Goal: Information Seeking & Learning: Learn about a topic

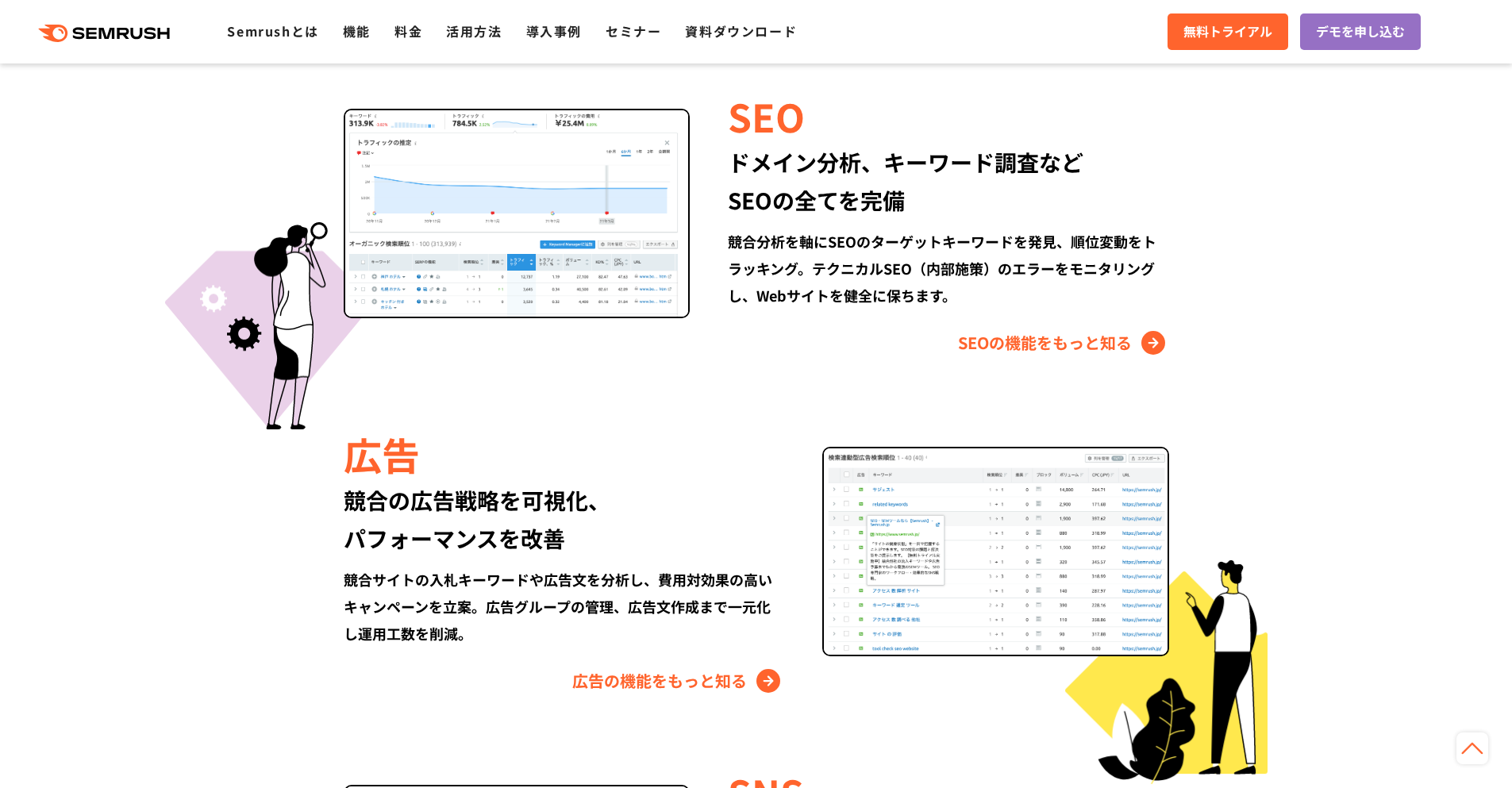
click at [1357, 342] on section "Semrushでできること SEO、広告、SNSなどデジタルマーケティングのあらゆる領域を網羅。 競合サイトの調査・分析、順位変動のトラッキングなどを一元化し…" at bounding box center [756, 514] width 1512 height 1585
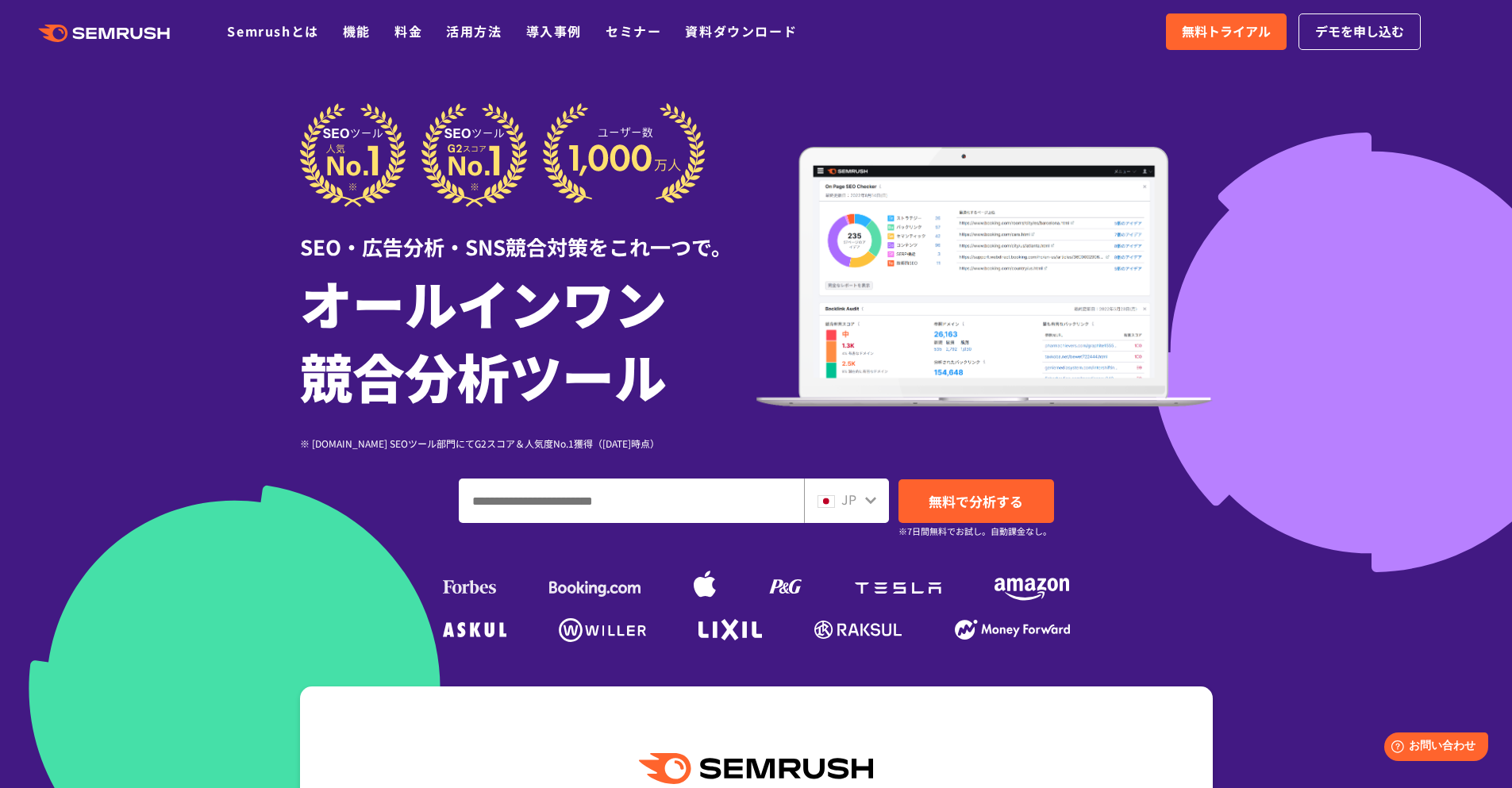
click at [1377, 347] on div at bounding box center [756, 442] width 1512 height 885
click at [1374, 346] on div at bounding box center [756, 442] width 1512 height 885
click at [1417, 344] on div at bounding box center [756, 442] width 1512 height 885
click at [271, 23] on link "Semrushとは" at bounding box center [272, 31] width 91 height 19
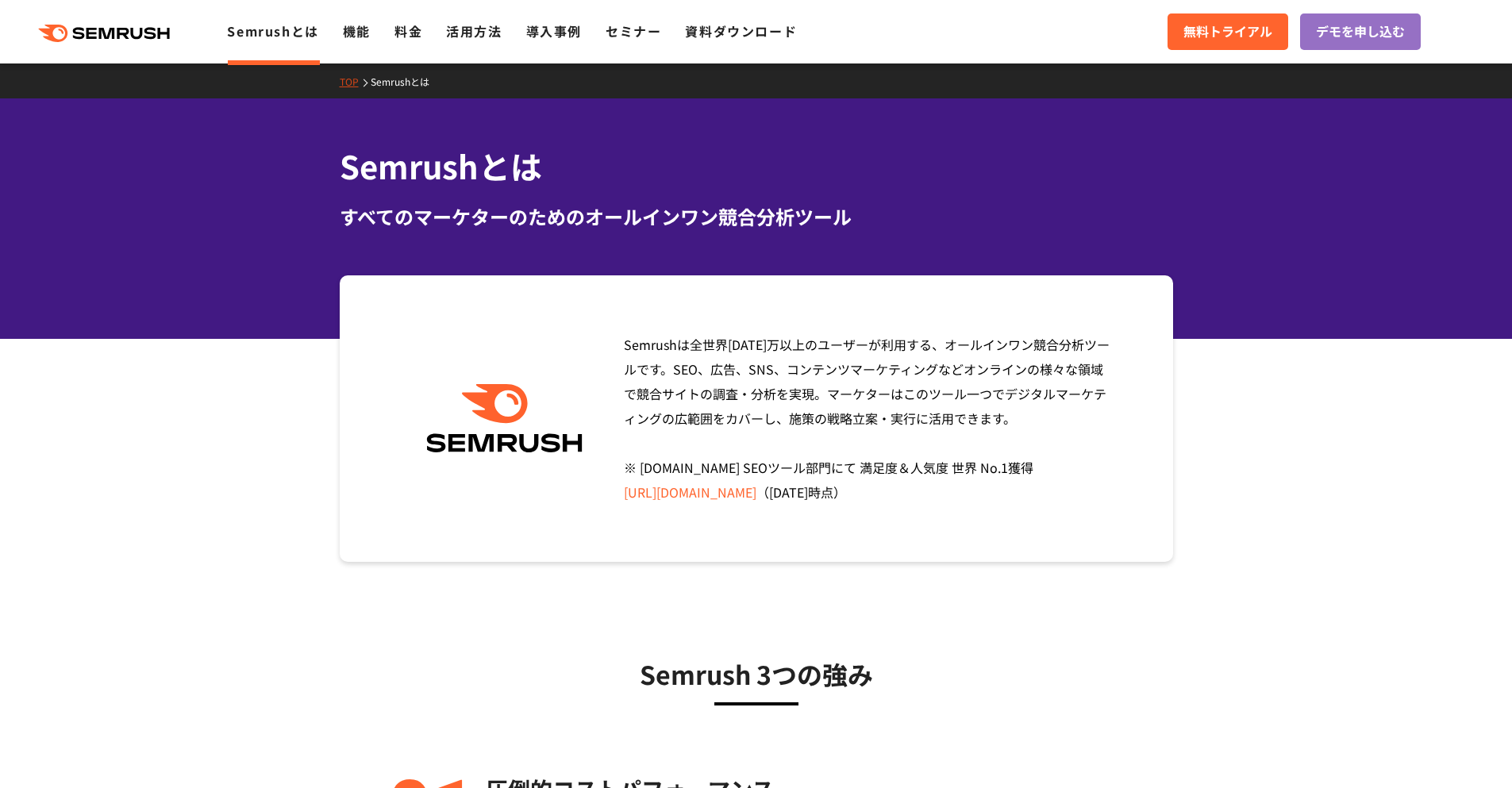
click at [1192, 443] on section "Semrushは全世界1000万以上のユーザーが利用する、オールインワン競合分析ツールです。SEO、広告、SNS、コンテンツマーケティングなどオンラインの様々…" at bounding box center [756, 419] width 1512 height 287
click at [1201, 392] on section "Semrushは全世界1000万以上のユーザーが利用する、オールインワン競合分析ツールです。SEO、広告、SNS、コンテンツマーケティングなどオンラインの様々…" at bounding box center [756, 419] width 1512 height 287
click at [1107, 402] on div "Semrushは全世界1000万以上のユーザーが利用する、オールインワン競合分析ツールです。SEO、広告、SNS、コンテンツマーケティングなどオンラインの様々…" at bounding box center [863, 419] width 503 height 172
drag, startPoint x: 1105, startPoint y: 413, endPoint x: 1100, endPoint y: 425, distance: 13.0
click at [1105, 414] on div "Semrushは全世界1000万以上のユーザーが利用する、オールインワン競合分析ツールです。SEO、広告、SNS、コンテンツマーケティングなどオンラインの様々…" at bounding box center [863, 419] width 503 height 172
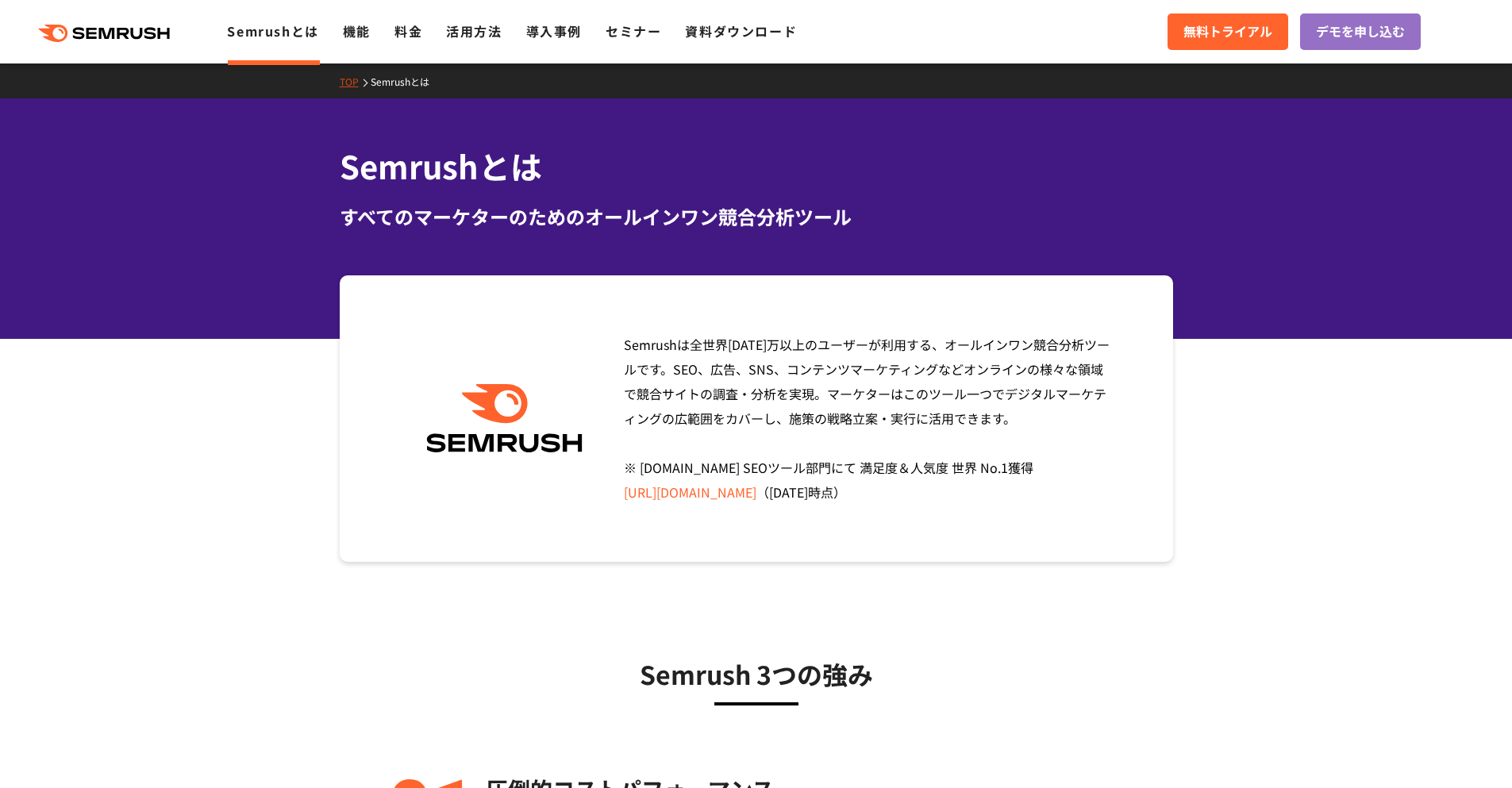
drag, startPoint x: 1100, startPoint y: 425, endPoint x: 1095, endPoint y: 448, distance: 23.5
click at [1099, 429] on div "Semrushは全世界1000万以上のユーザーが利用する、オールインワン競合分析ツールです。SEO、広告、SNS、コンテンツマーケティングなどオンラインの様々…" at bounding box center [863, 419] width 503 height 172
click at [1093, 457] on div "Semrushは全世界1000万以上のユーザーが利用する、オールインワン競合分析ツールです。SEO、広告、SNS、コンテンツマーケティングなどオンラインの様々…" at bounding box center [863, 419] width 503 height 172
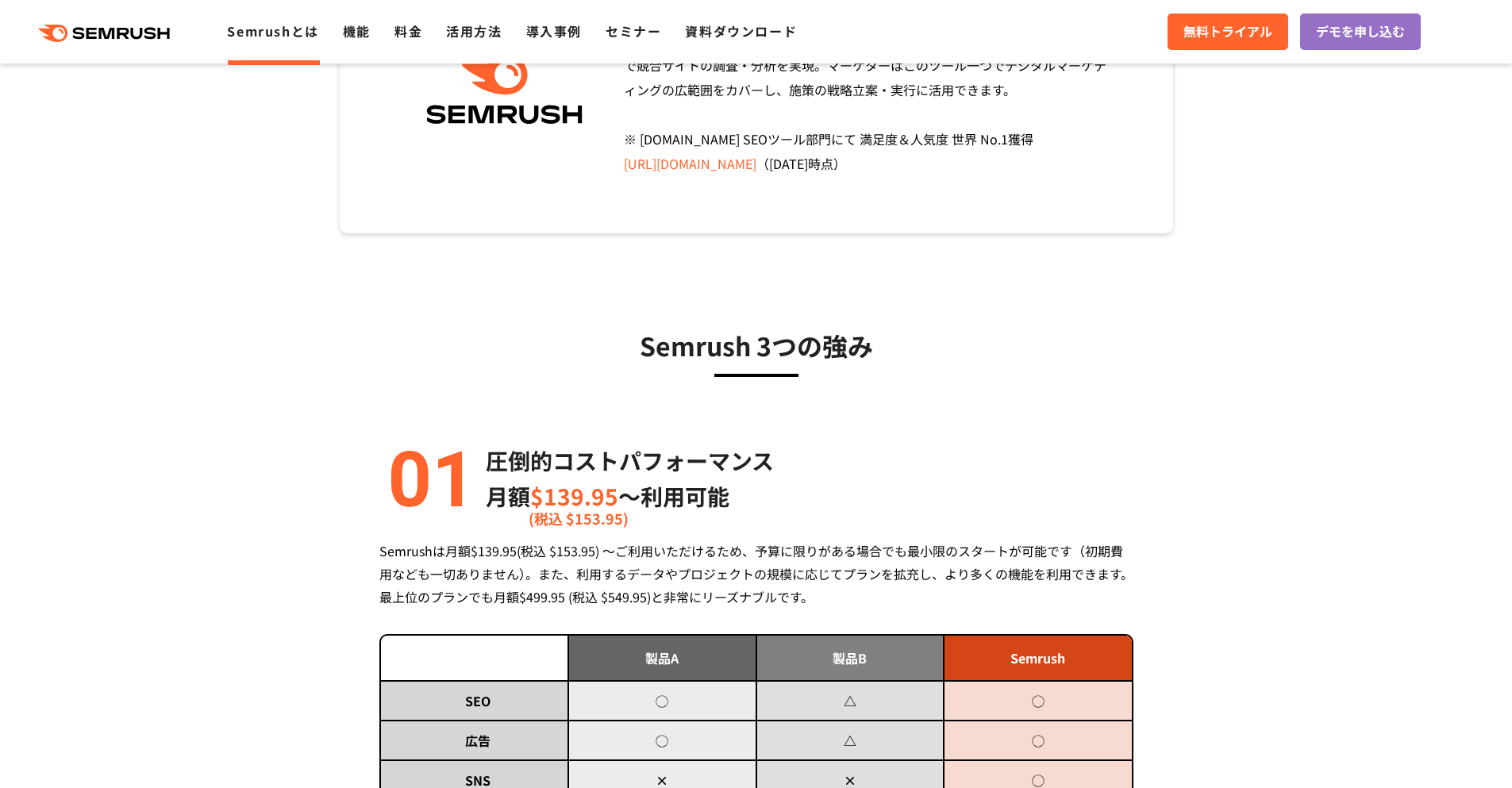
drag, startPoint x: 1093, startPoint y: 481, endPoint x: 1126, endPoint y: 481, distance: 33.0
click at [1093, 481] on div "圧倒的コストパフォーマンス 月額 $139.95 〜利用可能 (税込 $153.95)" at bounding box center [757, 479] width 754 height 72
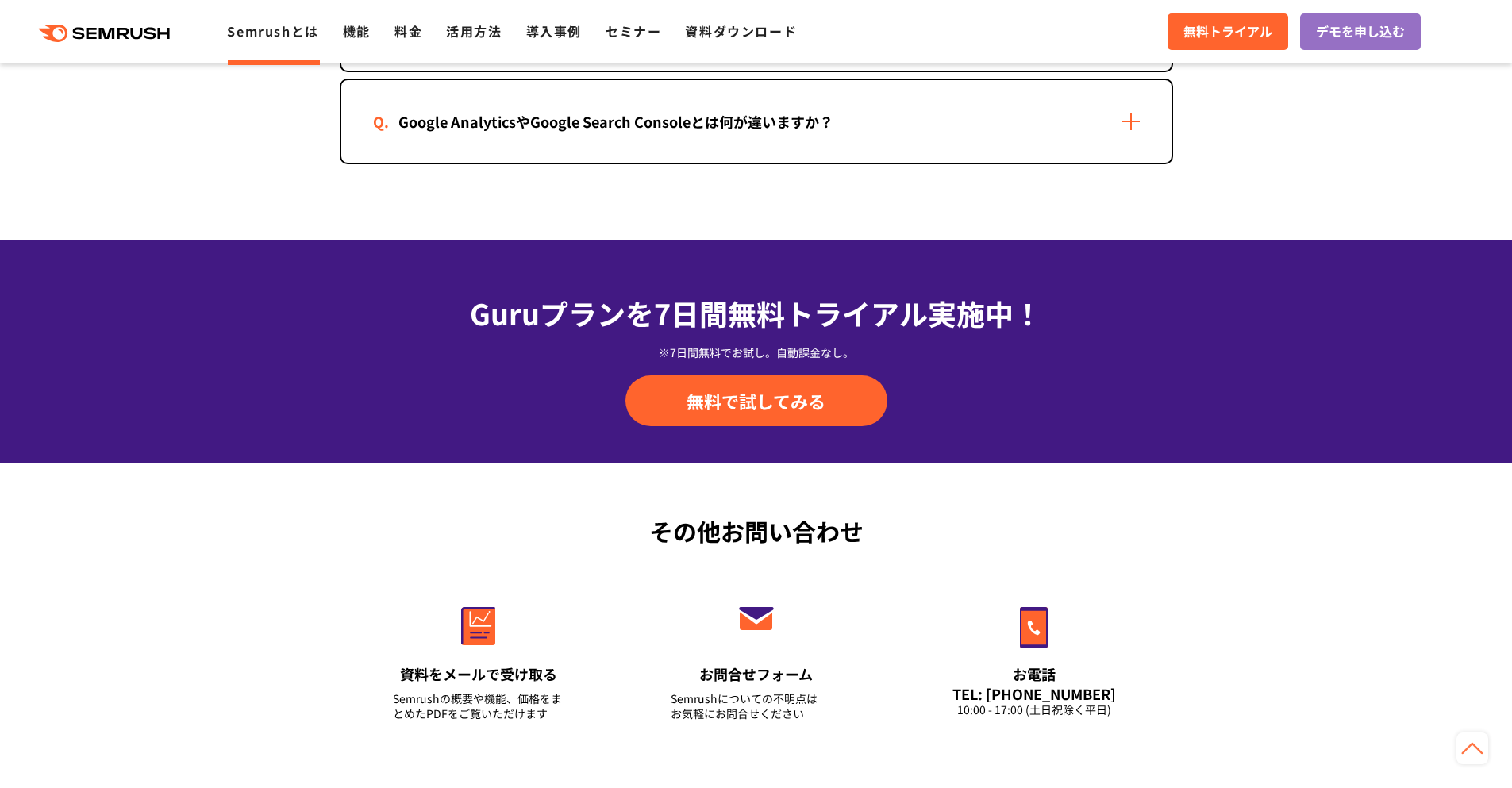
scroll to position [3748, 0]
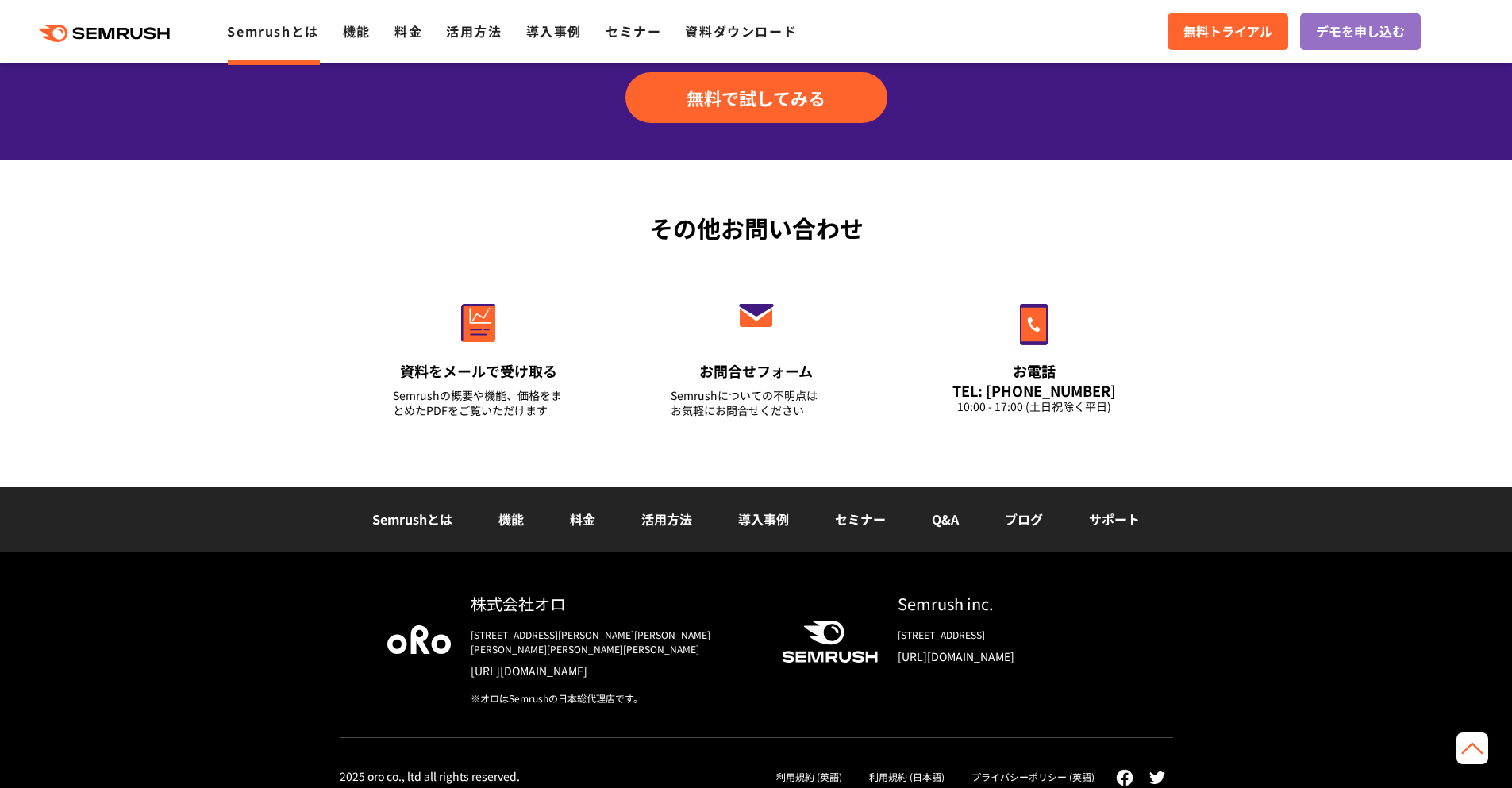
click at [1350, 541] on div "Semrushとは 機能 料金 活用方法 導入事例 セミナー Q&A ブログ サポート" at bounding box center [756, 520] width 1512 height 65
click at [1101, 623] on div "Semrush inc. 800 Boylston Street Suite 2475 Boston, MA 02199 https://www.semrus…" at bounding box center [1001, 634] width 247 height 85
click at [1225, 619] on div "株式会社オロ 〒153-0063　東京都目黒区目黒3-9-1 目黒須田ビル https://www.oro.com/ja/ ※オロはSemrushの日本総代理…" at bounding box center [756, 677] width 1512 height 251
click at [1231, 658] on div "株式会社オロ 〒153-0063　東京都目黒区目黒3-9-1 目黒須田ビル https://www.oro.com/ja/ ※オロはSemrushの日本総代理…" at bounding box center [756, 677] width 1512 height 251
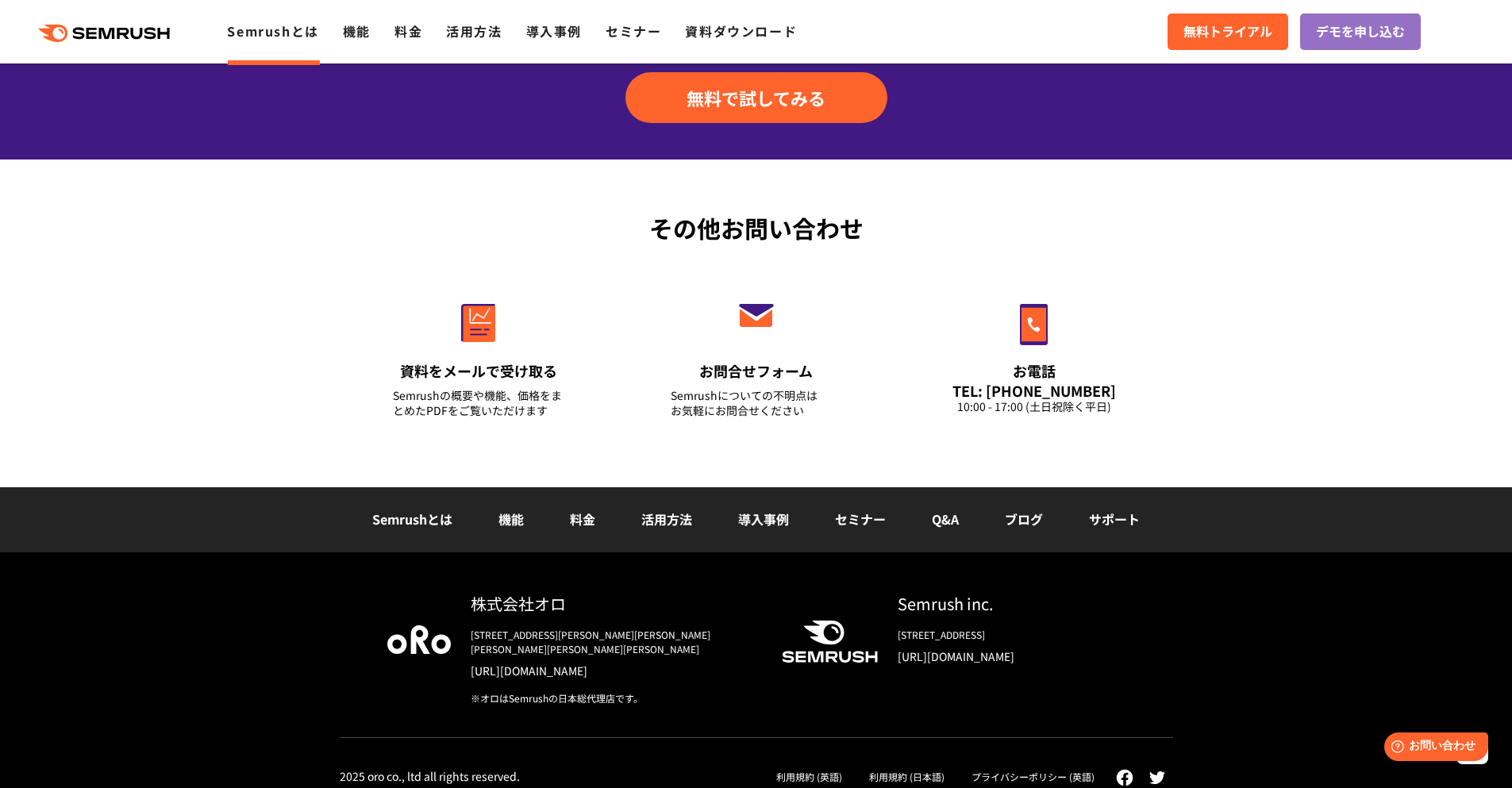
click at [1289, 650] on div "株式会社オロ 〒153-0063　東京都目黒区目黒3-9-1 目黒須田ビル https://www.oro.com/ja/ ※オロはSemrushの日本総代理…" at bounding box center [756, 677] width 1512 height 251
click at [609, 614] on div "株式会社オロ 〒153-0063　東京都目黒区目黒3-9-1 目黒須田ビル https://www.oro.com/ja/ ※オロはSemrushの日本総代理…" at bounding box center [603, 649] width 305 height 114
drag, startPoint x: 548, startPoint y: 684, endPoint x: 509, endPoint y: 683, distance: 39.0
click at [509, 691] on div "※オロはSemrushの日本総代理店です。" at bounding box center [613, 699] width 286 height 15
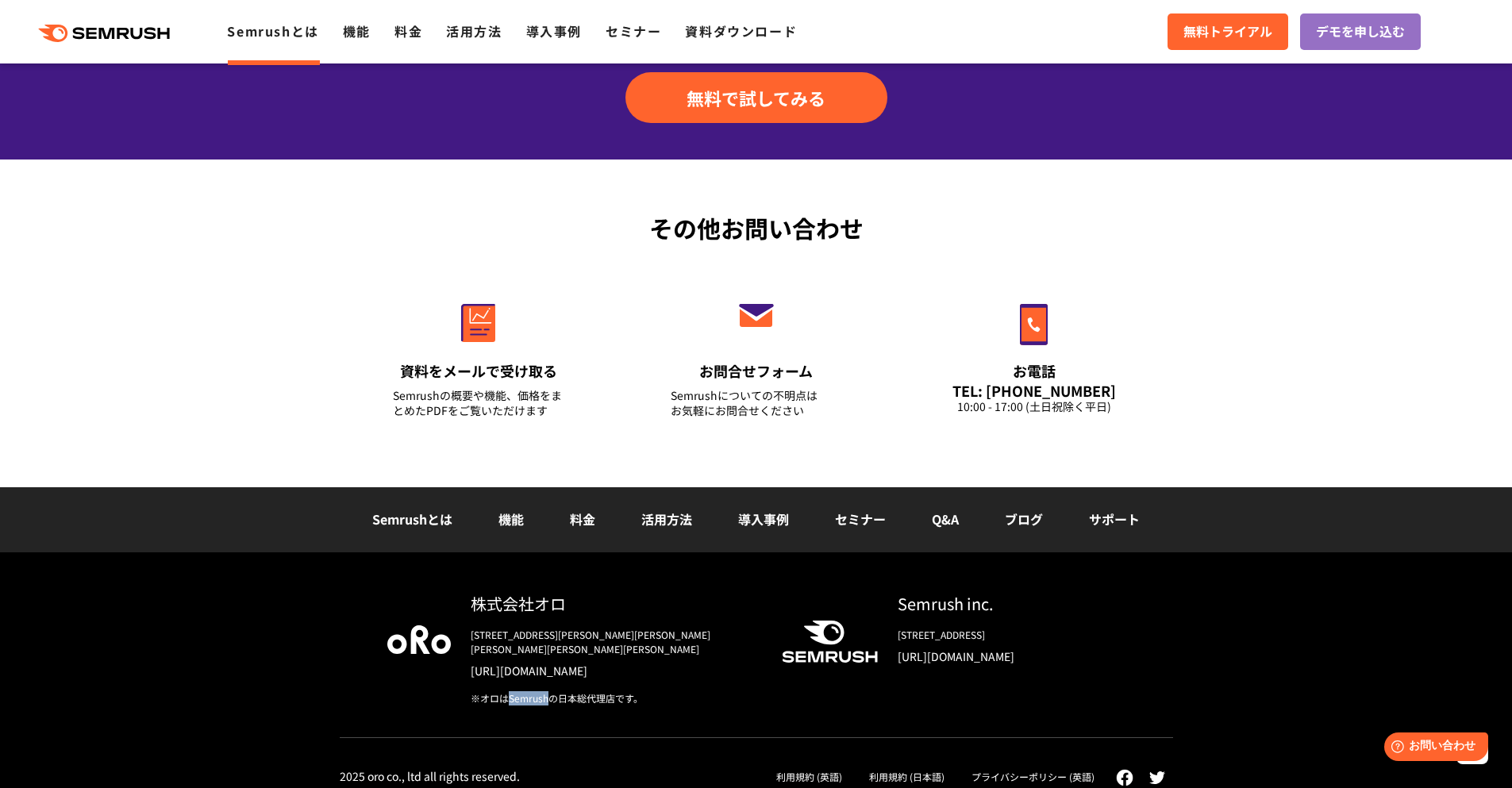
copy div "Semrush"
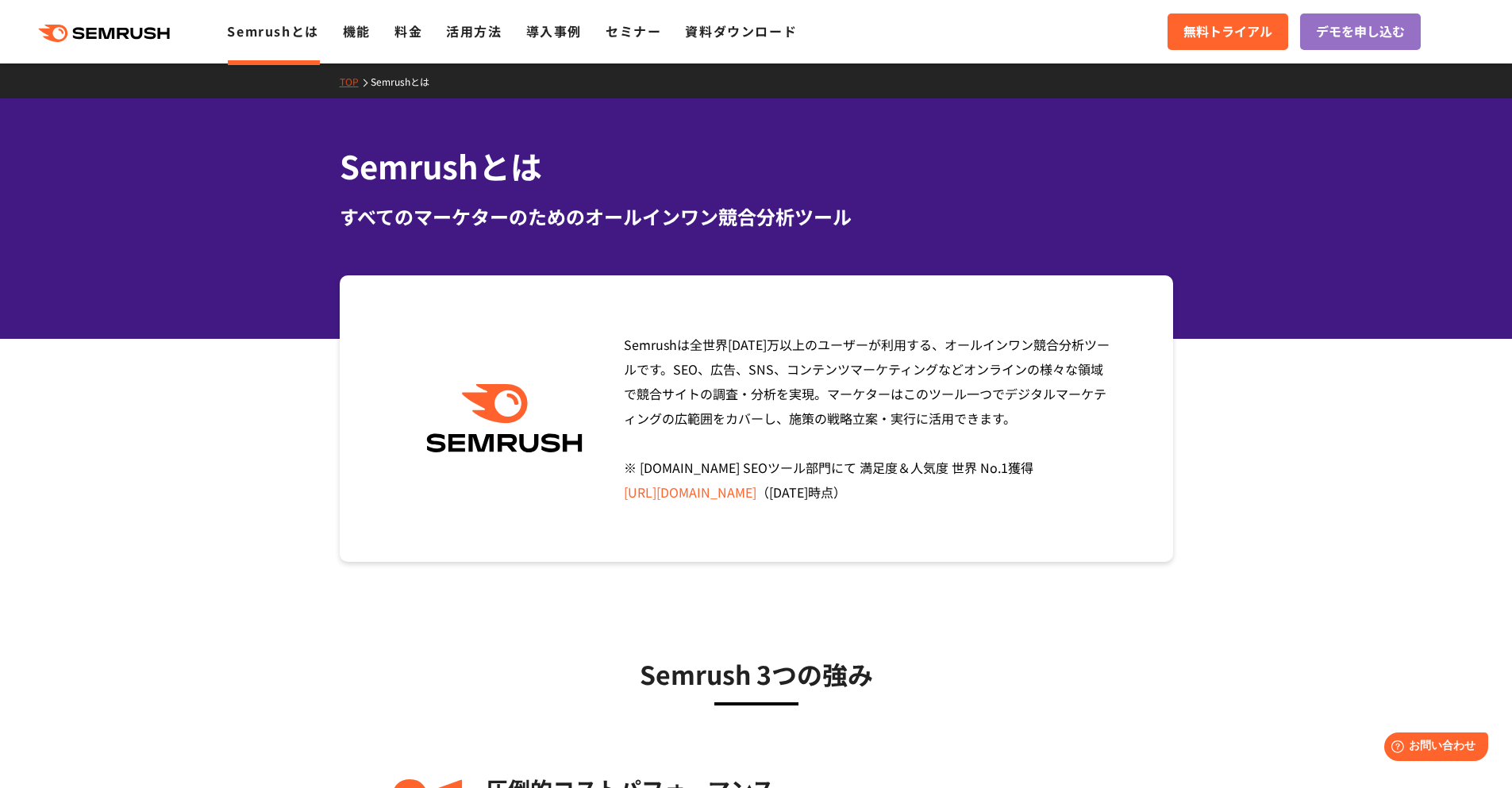
click at [1365, 366] on section "Semrushは全世界1000万以上のユーザーが利用する、オールインワン競合分析ツールです。SEO、広告、SNS、コンテンツマーケティングなどオンラインの様々…" at bounding box center [756, 419] width 1512 height 287
drag, startPoint x: 1365, startPoint y: 366, endPoint x: 1165, endPoint y: 189, distance: 267.1
click at [1355, 360] on section "Semrushは全世界1000万以上のユーザーが利用する、オールインワン競合分析ツールです。SEO、広告、SNS、コンテンツマーケティングなどオンラインの様々…" at bounding box center [756, 419] width 1512 height 287
click at [1157, 167] on h1 "Semrushとは" at bounding box center [757, 166] width 833 height 47
click at [1236, 282] on section "Semrushは全世界1000万以上のユーザーが利用する、オールインワン競合分析ツールです。SEO、広告、SNS、コンテンツマーケティングなどオンラインの様々…" at bounding box center [756, 419] width 1512 height 287
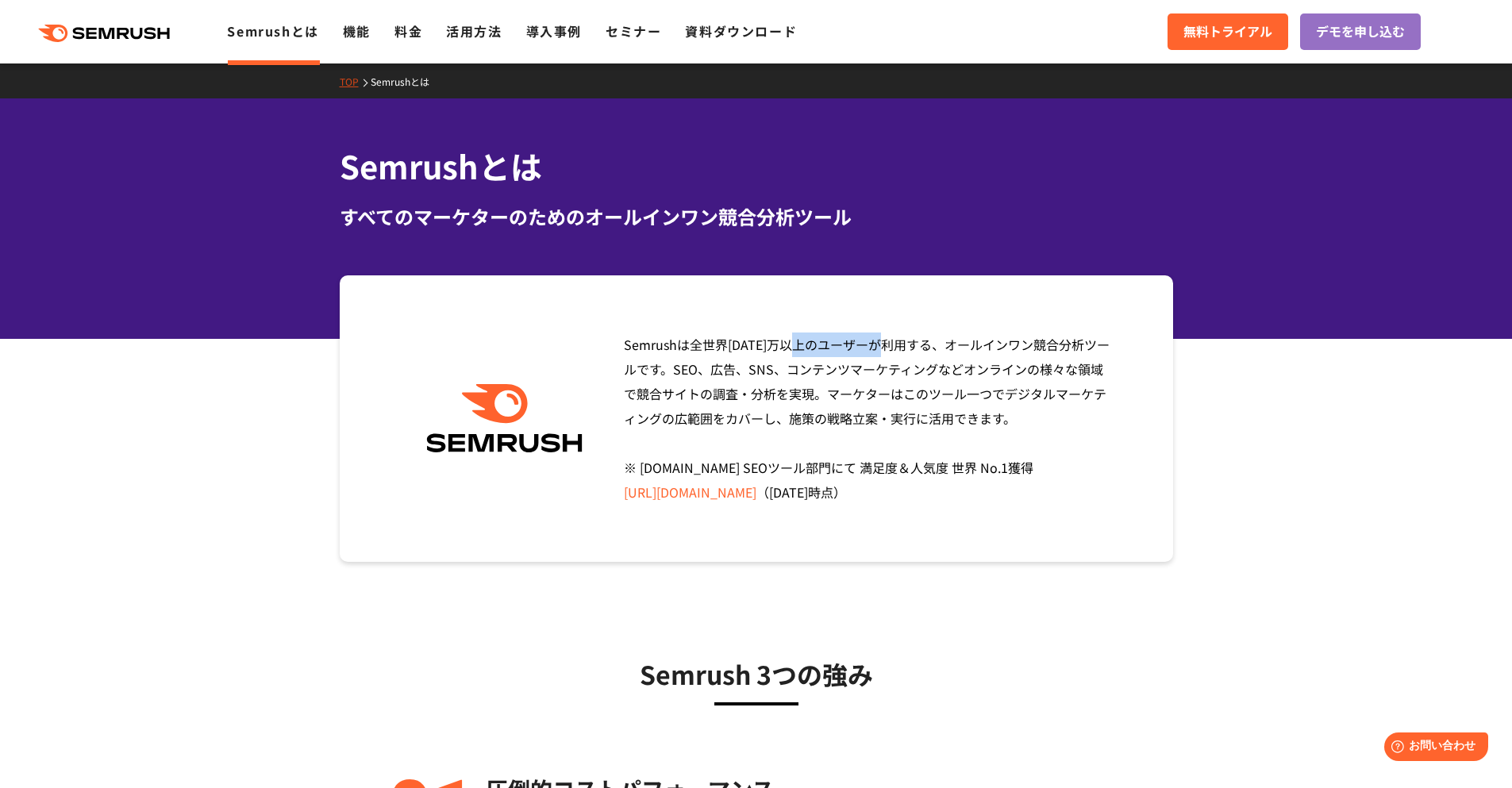
click at [1236, 282] on section "Semrushは全世界1000万以上のユーザーが利用する、オールインワン競合分析ツールです。SEO、広告、SNS、コンテンツマーケティングなどオンラインの様々…" at bounding box center [756, 419] width 1512 height 287
click at [499, 372] on div "Semrushは全世界1000万以上のユーザーが利用する、オールインワン競合分析ツールです。SEO、広告、SNS、コンテンツマーケティングなどオンラインの様々…" at bounding box center [757, 419] width 833 height 287
click at [1227, 503] on section "Semrushは全世界1000万以上のユーザーが利用する、オールインワン競合分析ツールです。SEO、広告、SNS、コンテンツマーケティングなどオンラインの様々…" at bounding box center [756, 419] width 1512 height 287
drag, startPoint x: 680, startPoint y: 349, endPoint x: 622, endPoint y: 343, distance: 58.3
click at [624, 342] on span "Semrushは全世界1000万以上のユーザーが利用する、オールインワン競合分析ツールです。SEO、広告、SNS、コンテンツマーケティングなどオンラインの様々…" at bounding box center [866, 418] width 486 height 167
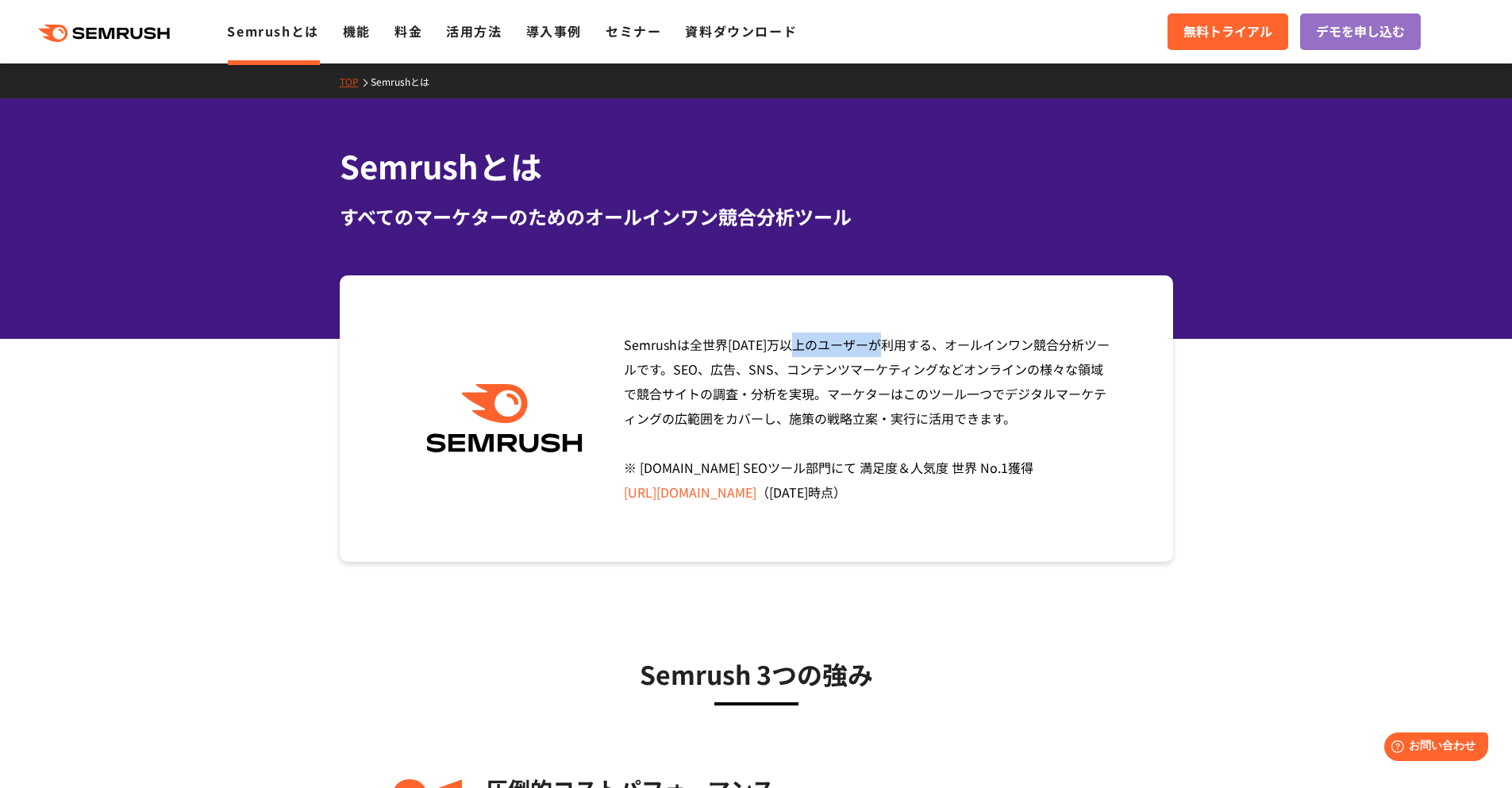
copy span "Semrush"
